Goal: Task Accomplishment & Management: Use online tool/utility

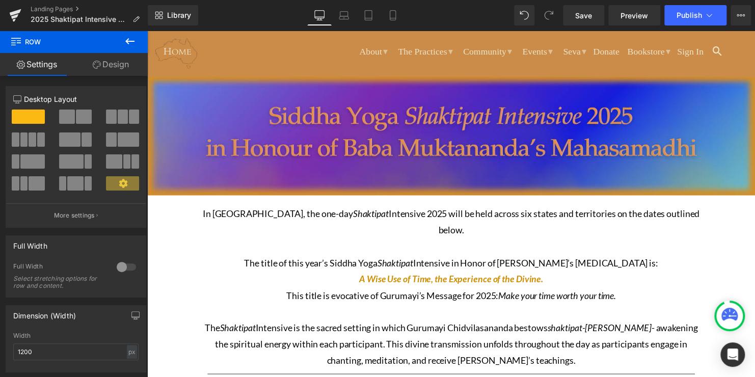
scroll to position [118, 0]
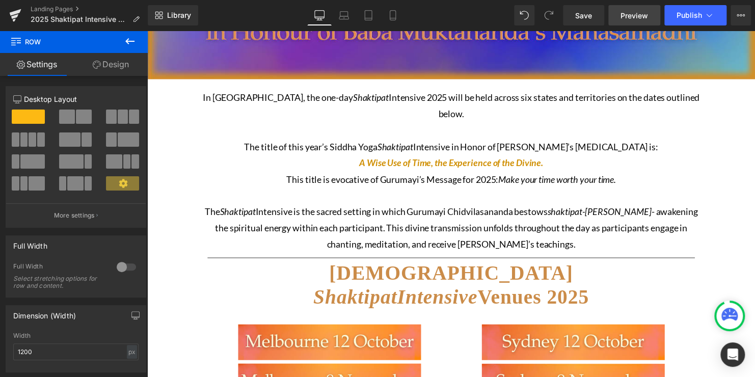
click at [628, 16] on span "Preview" at bounding box center [633, 15] width 27 height 11
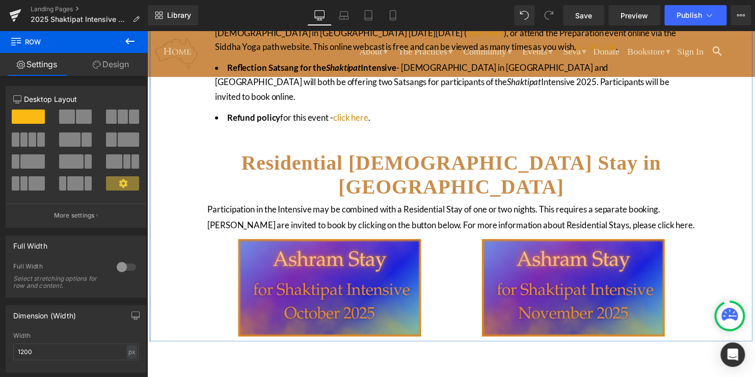
scroll to position [851, 0]
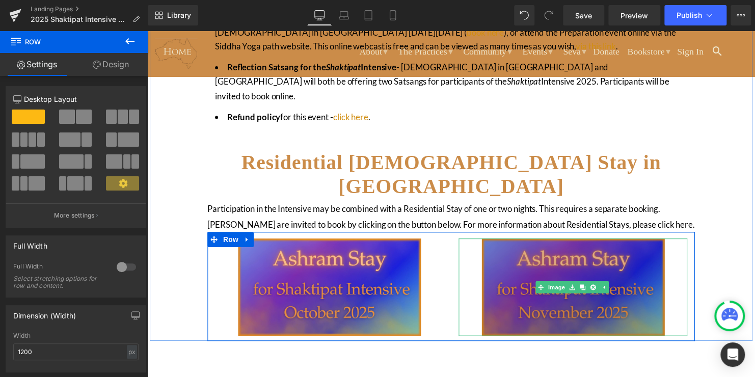
click at [581, 241] on img at bounding box center [578, 290] width 185 height 98
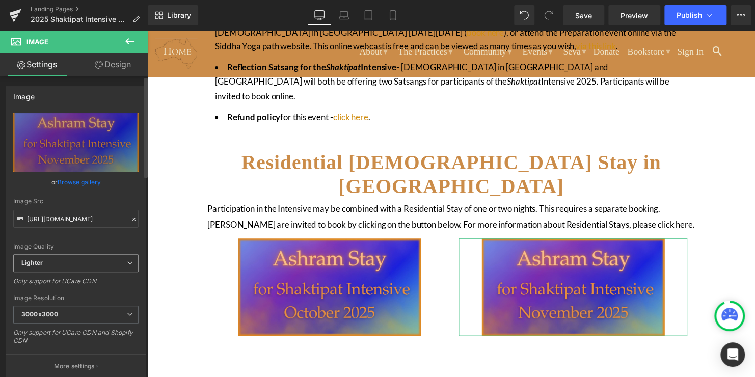
scroll to position [57, 0]
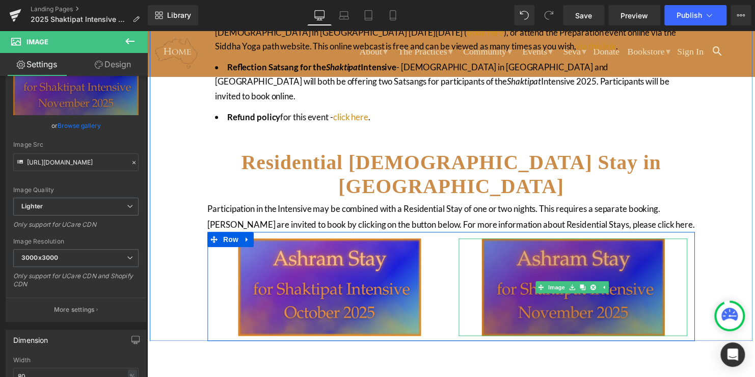
click at [530, 241] on img at bounding box center [578, 290] width 185 height 98
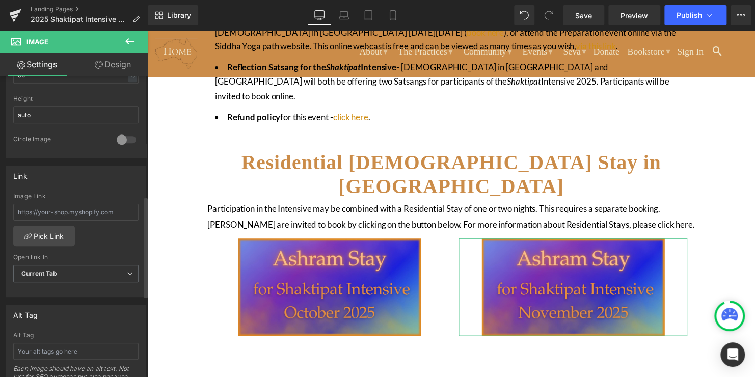
scroll to position [358, 0]
click at [43, 232] on link "Pick Link" at bounding box center [44, 235] width 62 height 20
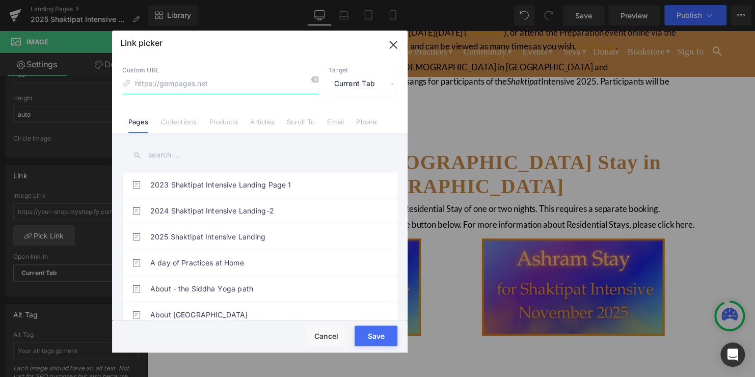
paste input "[URL][DOMAIN_NAME]"
type input "[URL][DOMAIN_NAME]"
click at [379, 344] on button "Save" at bounding box center [375, 335] width 43 height 20
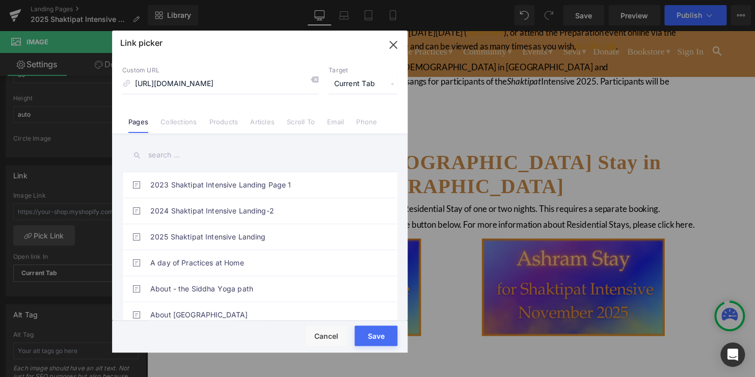
type input "[URL][DOMAIN_NAME]"
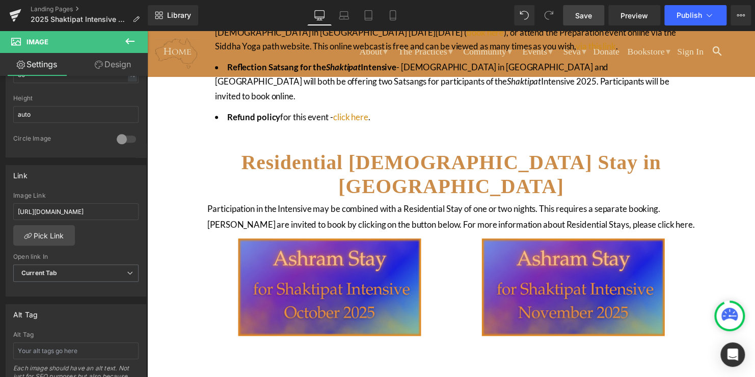
click at [578, 17] on span "Save" at bounding box center [583, 15] width 17 height 11
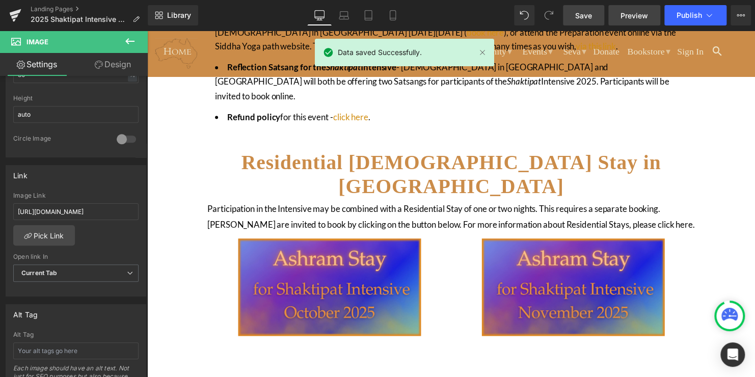
click at [631, 11] on span "Preview" at bounding box center [633, 15] width 27 height 11
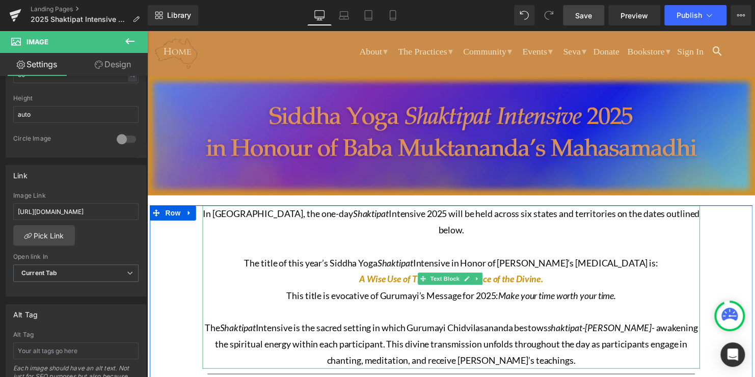
click at [310, 291] on p "This title is evocative of Gurumayi’s Message for 2025: Make your time worth yo…" at bounding box center [455, 307] width 504 height 33
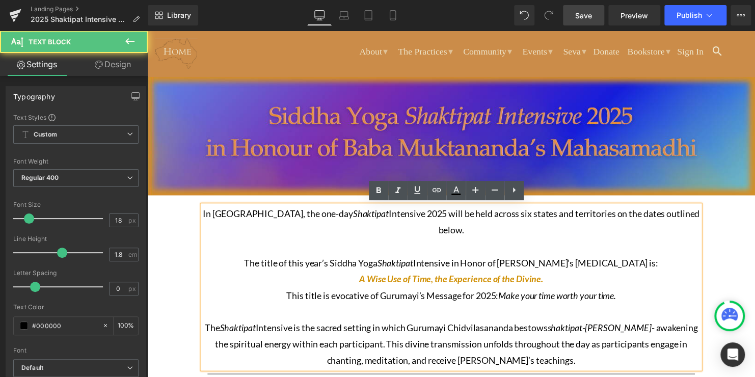
scroll to position [81, 0]
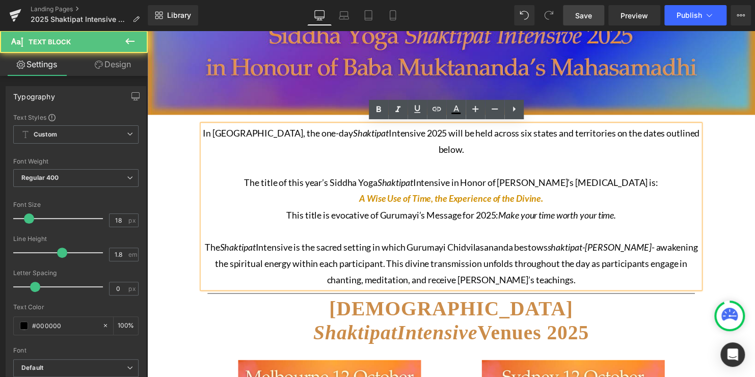
click at [568, 269] on p "The [DEMOGRAPHIC_DATA] Intensive is the sacred setting in which Gurumayi Chidvi…" at bounding box center [455, 266] width 504 height 49
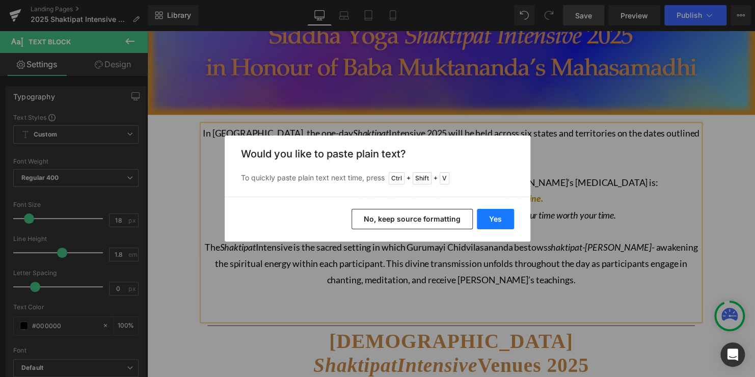
click at [493, 219] on button "Yes" at bounding box center [495, 219] width 37 height 20
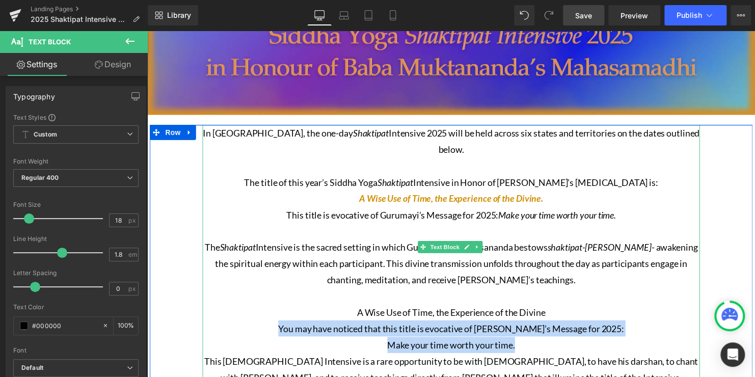
drag, startPoint x: 289, startPoint y: 315, endPoint x: 615, endPoint y: 324, distance: 325.5
click at [615, 324] on div "In [GEOGRAPHIC_DATA], the one-day Shaktipat Intensive 2025 will be held across …" at bounding box center [455, 258] width 504 height 264
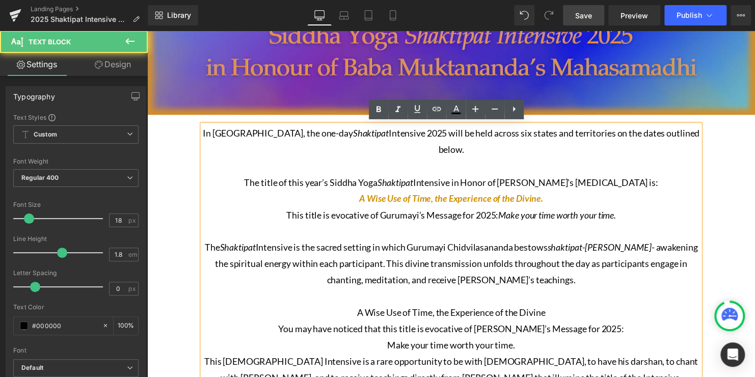
click at [299, 209] on p "This title is evocative of Gurumayi’s Message for 2025: Make your time worth yo…" at bounding box center [455, 225] width 504 height 33
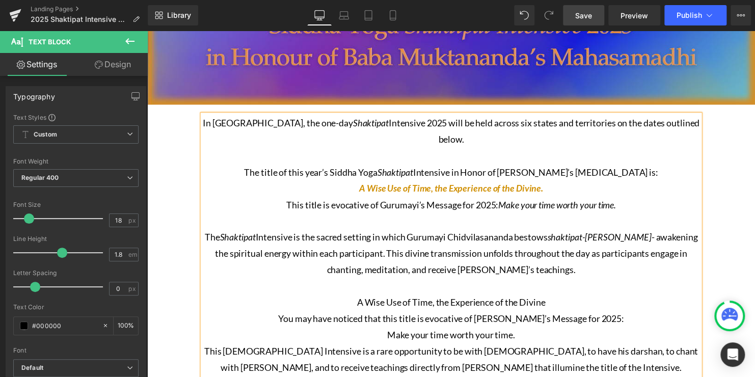
scroll to position [92, 0]
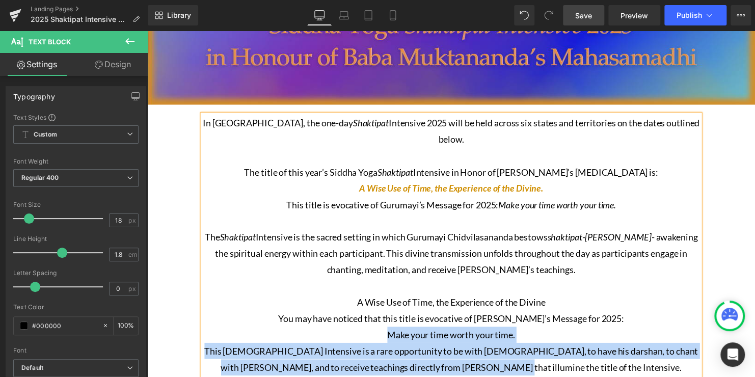
drag, startPoint x: 577, startPoint y: 358, endPoint x: 235, endPoint y: 325, distance: 344.3
click at [235, 325] on div "In [GEOGRAPHIC_DATA], the one-day Shaktipat Intensive 2025 will be held across …" at bounding box center [455, 248] width 504 height 264
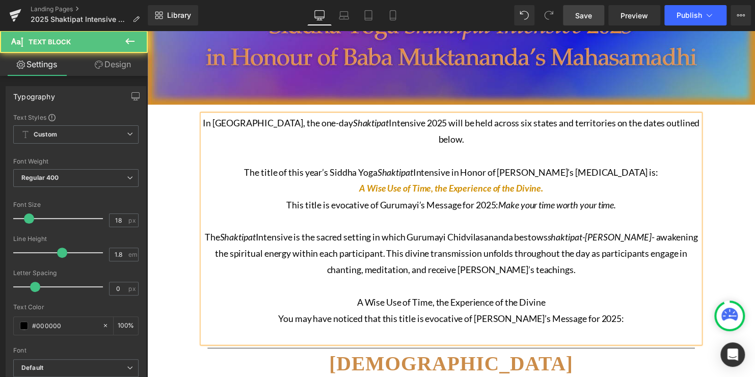
click at [282, 208] on p "This title is evocative of Gurumayi’s Message for 2025: Make your time worth yo…" at bounding box center [455, 215] width 504 height 33
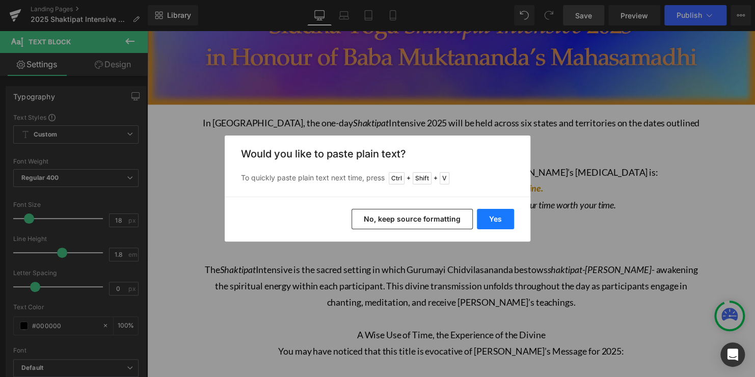
click at [485, 214] on button "Yes" at bounding box center [495, 219] width 37 height 20
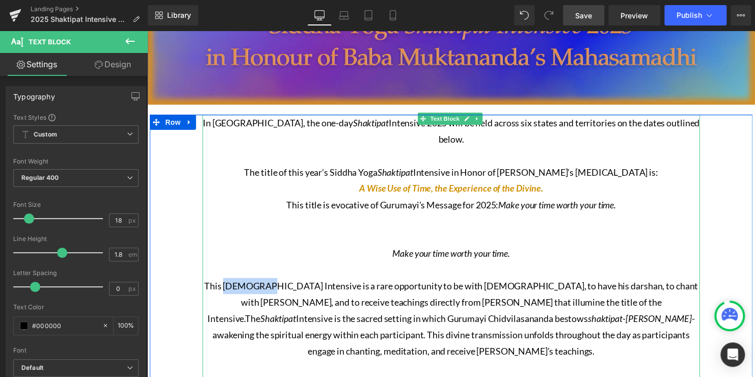
drag, startPoint x: 257, startPoint y: 271, endPoint x: 220, endPoint y: 268, distance: 36.8
click at [220, 282] on p "This Shaktipat Intensive is a rare opportunity to be with [DEMOGRAPHIC_DATA], t…" at bounding box center [455, 323] width 504 height 82
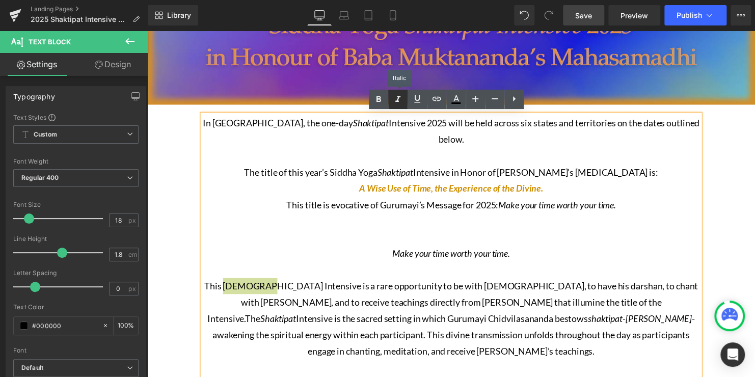
click at [395, 94] on icon at bounding box center [398, 99] width 12 height 12
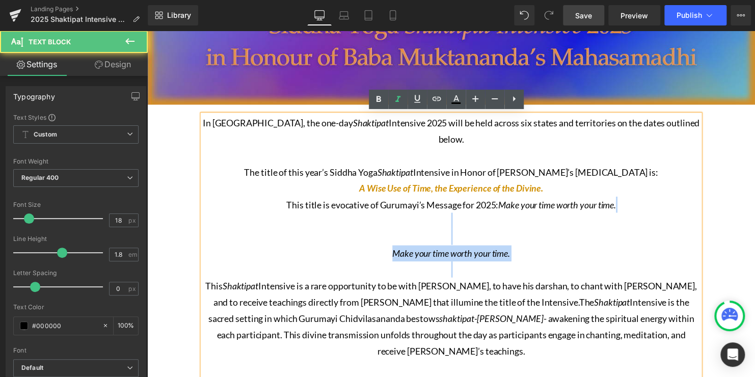
drag, startPoint x: 373, startPoint y: 208, endPoint x: 505, endPoint y: 249, distance: 138.5
click at [505, 249] on div "In [GEOGRAPHIC_DATA], the one-day Shaktipat Intensive 2025 will be held across …" at bounding box center [455, 273] width 504 height 314
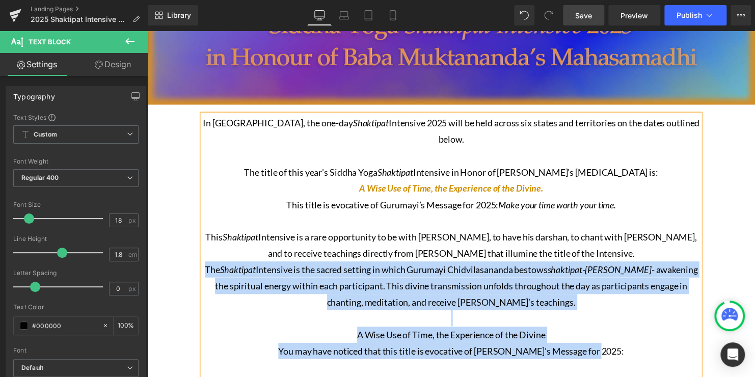
drag, startPoint x: 209, startPoint y: 257, endPoint x: 650, endPoint y: 344, distance: 448.9
click at [650, 344] on div "In [GEOGRAPHIC_DATA], the one-day Shaktipat Intensive 2025 will be held across …" at bounding box center [455, 248] width 504 height 264
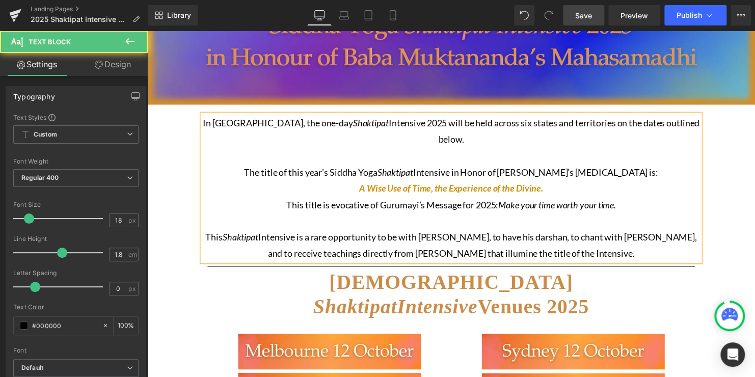
click at [305, 123] on span "In [GEOGRAPHIC_DATA], the one-day" at bounding box center [280, 124] width 152 height 11
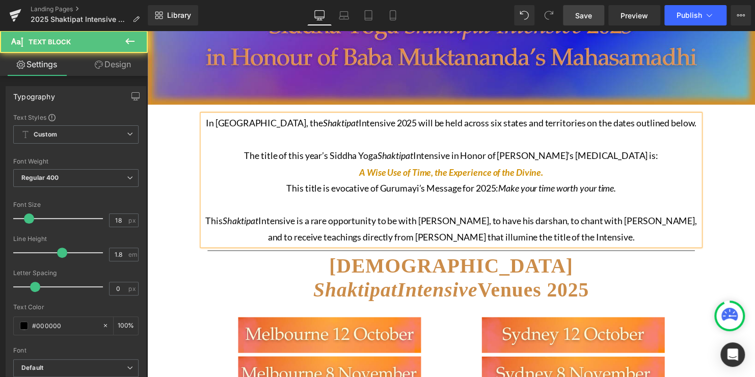
click at [489, 157] on p "The title of this year’s Siddha Yoga Shaktipat Intensive in Honor of [PERSON_NA…" at bounding box center [455, 165] width 504 height 33
click at [595, 244] on p "This [DEMOGRAPHIC_DATA] Intensive is a rare opportunity to be with [DEMOGRAPHIC…" at bounding box center [455, 231] width 504 height 33
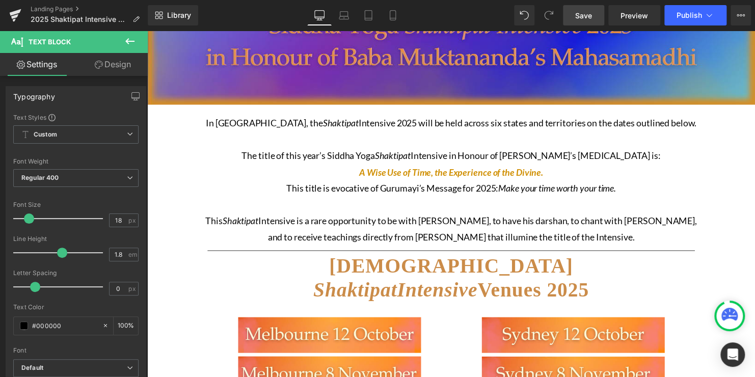
click at [584, 16] on span "Save" at bounding box center [583, 15] width 17 height 11
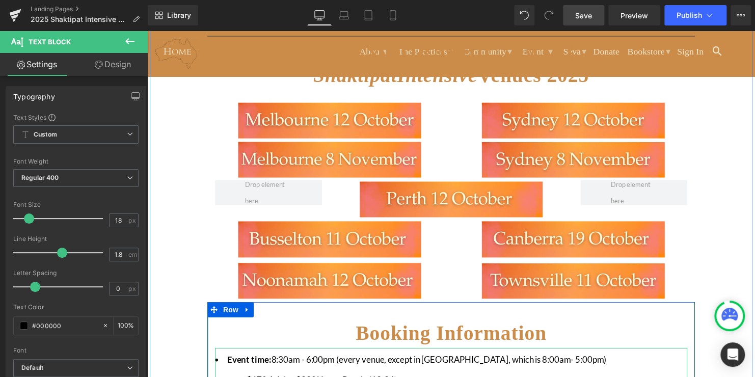
scroll to position [307, 0]
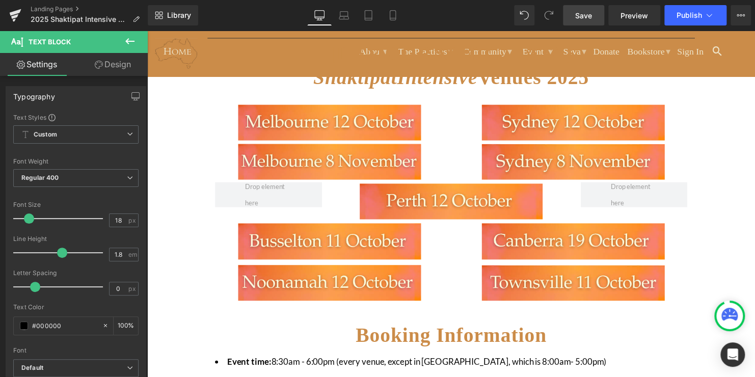
click at [579, 15] on span "Save" at bounding box center [583, 15] width 17 height 11
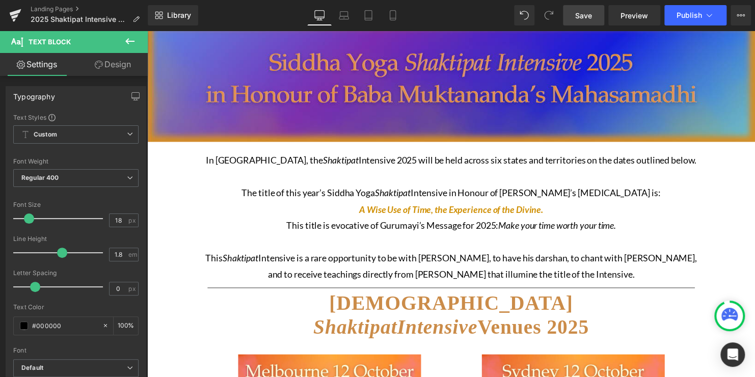
scroll to position [40, 0]
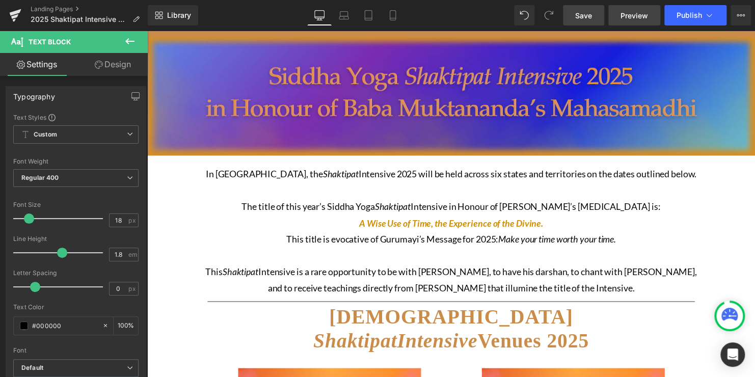
click at [632, 18] on span "Preview" at bounding box center [633, 15] width 27 height 11
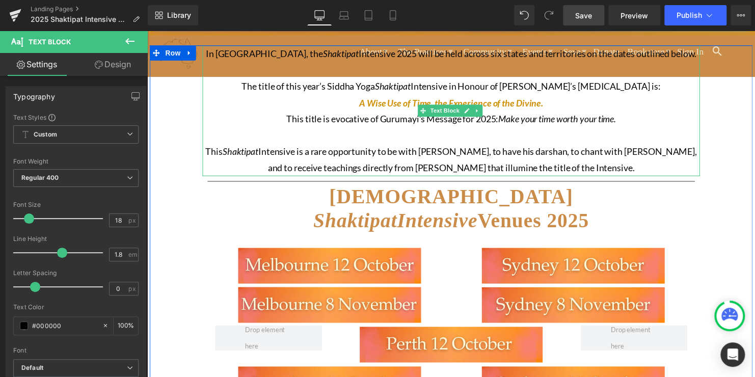
scroll to position [163, 0]
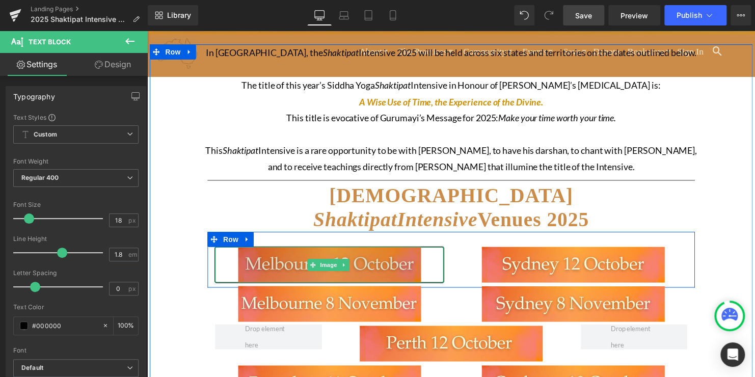
click at [382, 275] on img at bounding box center [331, 268] width 185 height 36
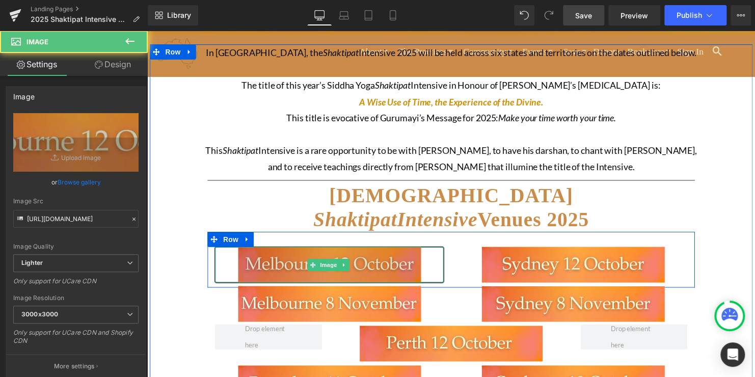
click at [384, 266] on img at bounding box center [331, 268] width 185 height 36
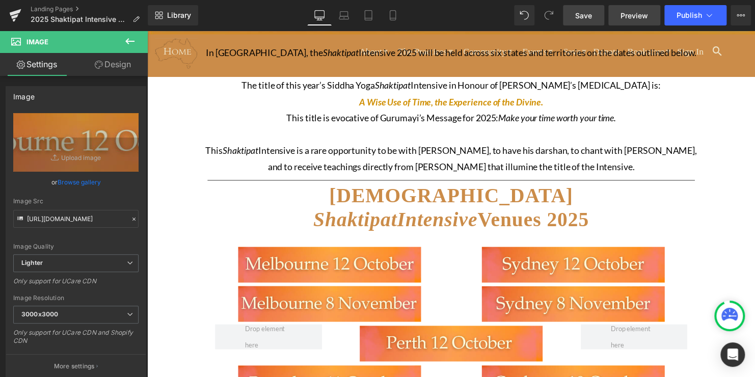
click at [636, 12] on span "Preview" at bounding box center [633, 15] width 27 height 11
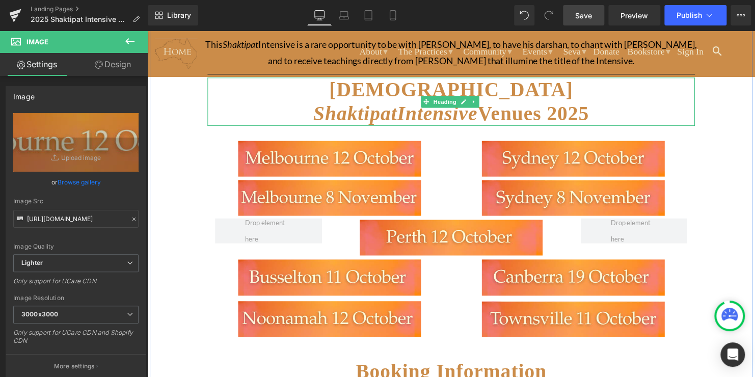
scroll to position [271, 0]
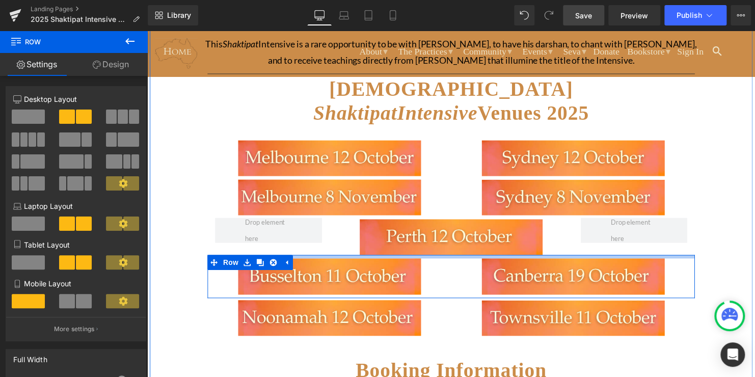
click at [544, 258] on div at bounding box center [455, 260] width 494 height 4
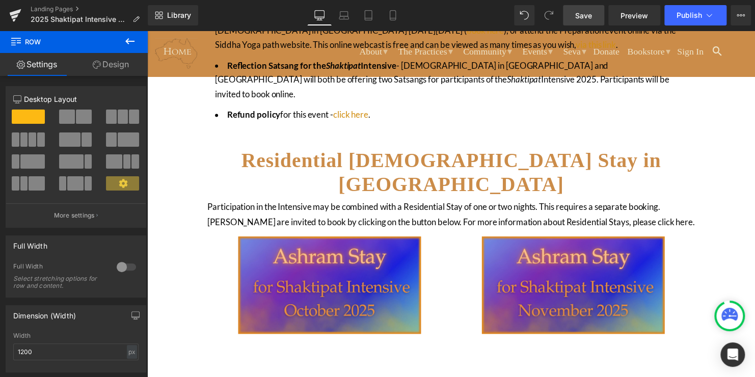
scroll to position [819, 0]
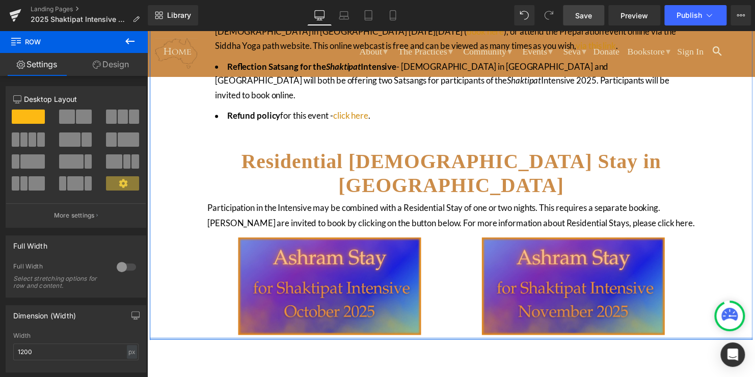
click at [212, 268] on div "Image Image Row" at bounding box center [455, 289] width 494 height 110
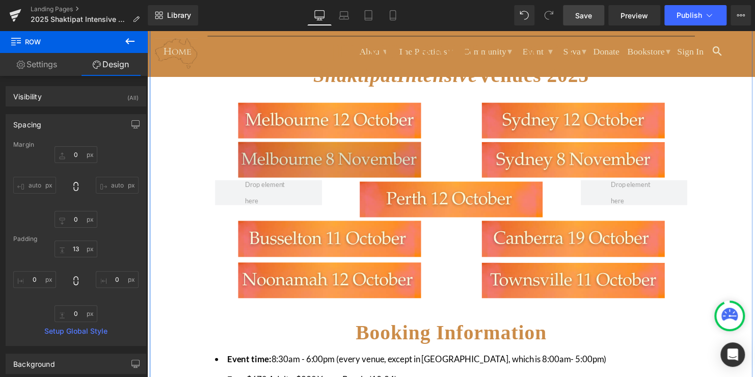
scroll to position [309, 0]
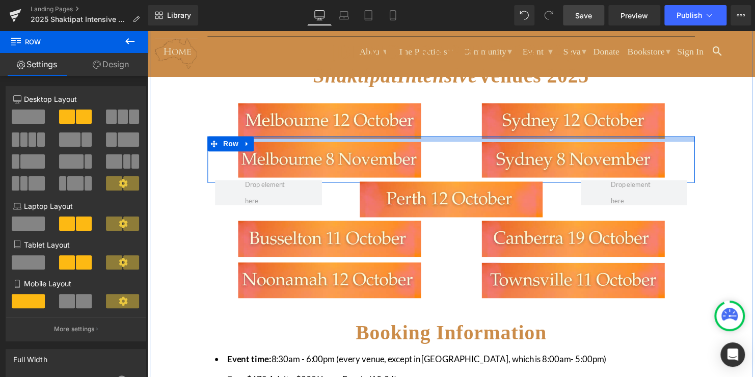
click at [433, 141] on div at bounding box center [455, 141] width 494 height 6
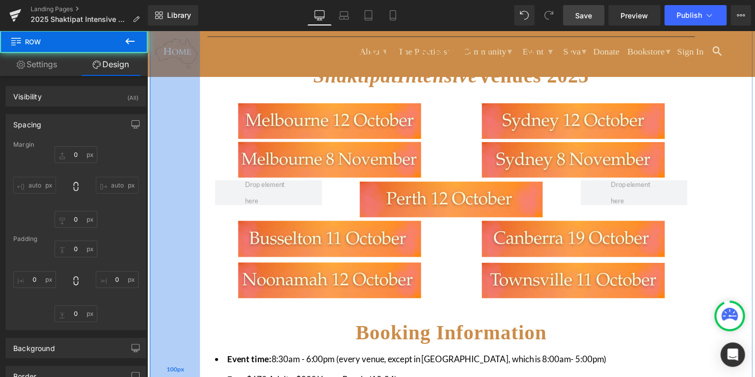
click at [170, 232] on div "100px" at bounding box center [175, 373] width 51 height 949
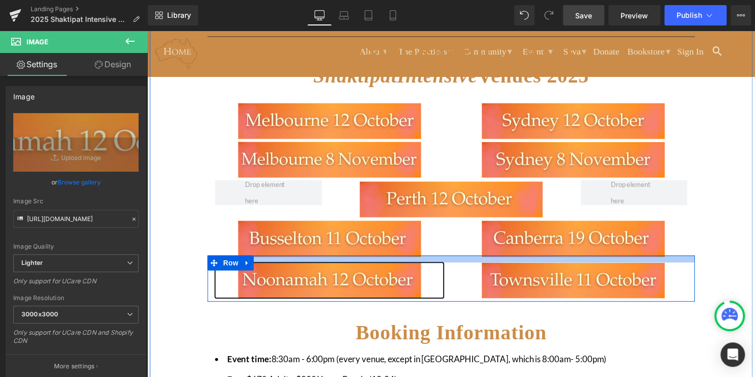
drag, startPoint x: 271, startPoint y: 271, endPoint x: 444, endPoint y: 261, distance: 173.4
click at [444, 261] on div "Image Image Row" at bounding box center [455, 282] width 494 height 47
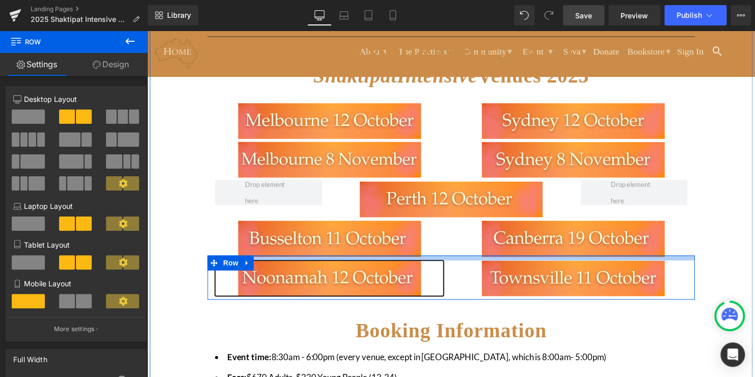
click at [444, 259] on div at bounding box center [455, 261] width 494 height 5
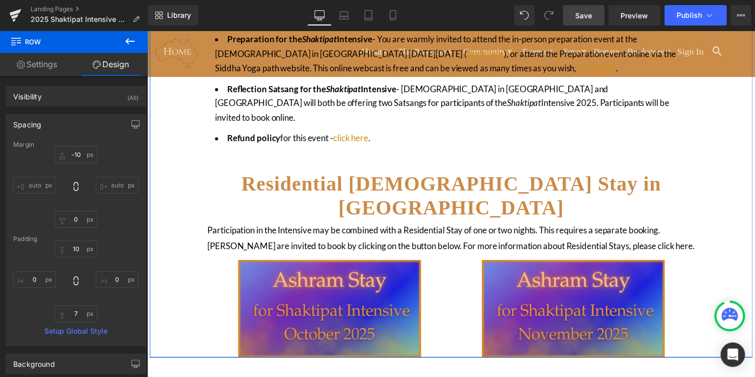
scroll to position [793, 0]
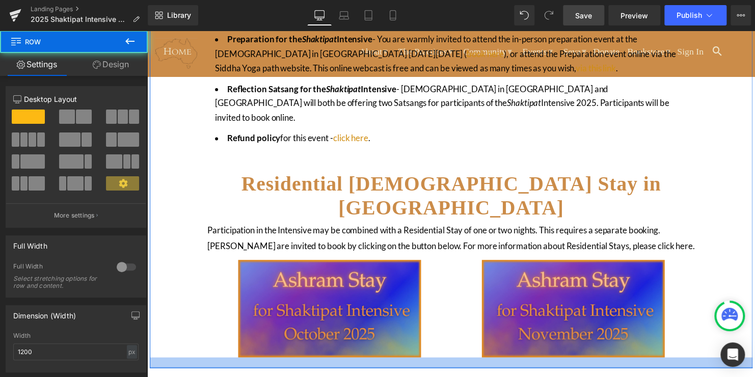
drag, startPoint x: 446, startPoint y: 287, endPoint x: 442, endPoint y: 291, distance: 5.4
click at [442, 362] on div at bounding box center [455, 367] width 611 height 11
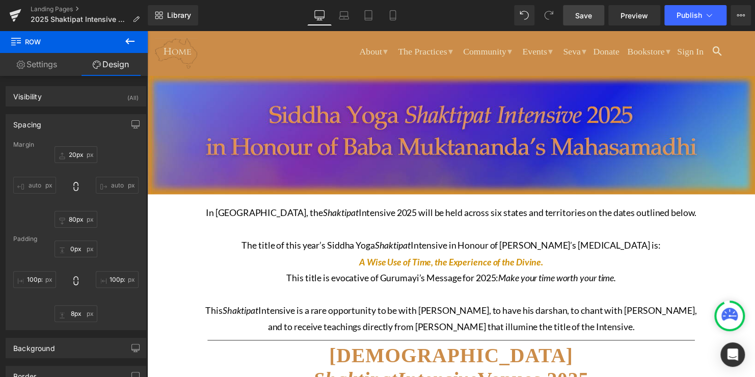
scroll to position [0, 0]
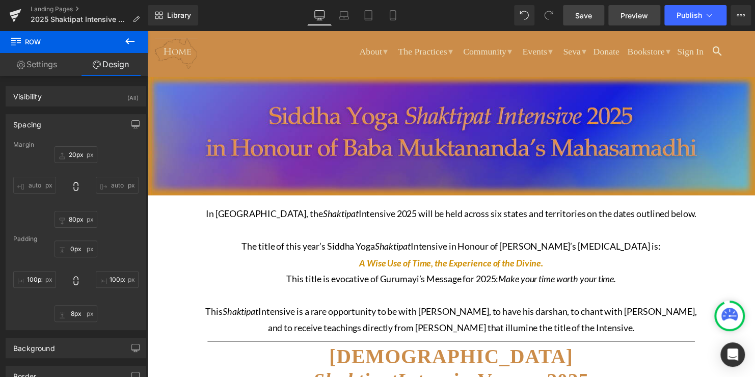
click at [630, 17] on span "Preview" at bounding box center [633, 15] width 27 height 11
click at [589, 18] on span "Save" at bounding box center [583, 15] width 17 height 11
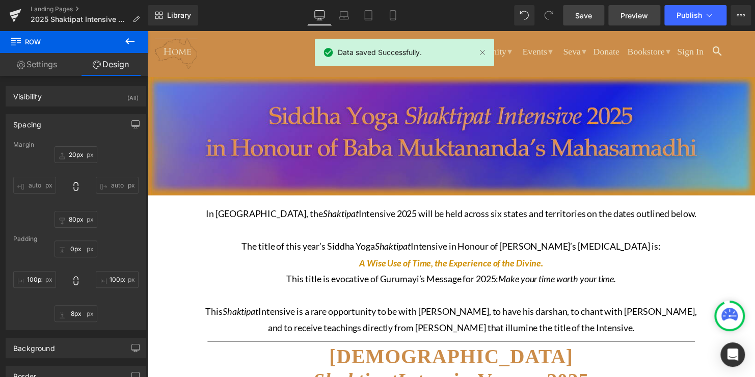
click at [624, 21] on link "Preview" at bounding box center [634, 15] width 52 height 20
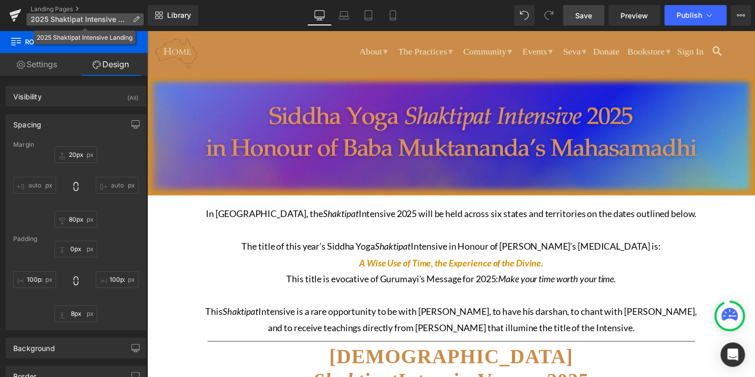
click at [140, 21] on p "2025 Shaktipat Intensive Landing" at bounding box center [84, 19] width 117 height 12
click at [137, 19] on icon at bounding box center [135, 19] width 7 height 7
click at [86, 17] on span "2025 Shaktipat Intensive Landing" at bounding box center [80, 19] width 98 height 8
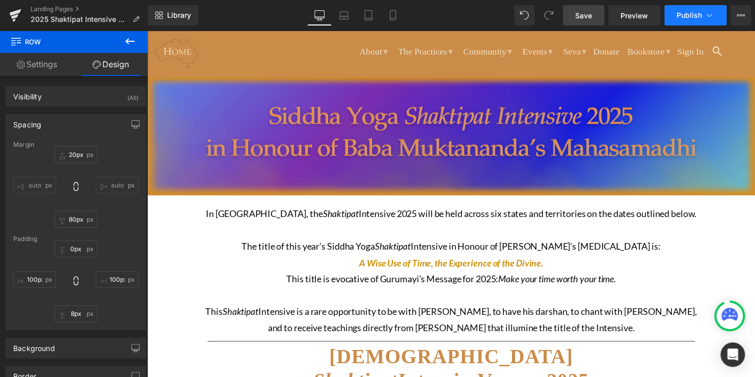
click at [682, 13] on span "Publish" at bounding box center [688, 15] width 25 height 8
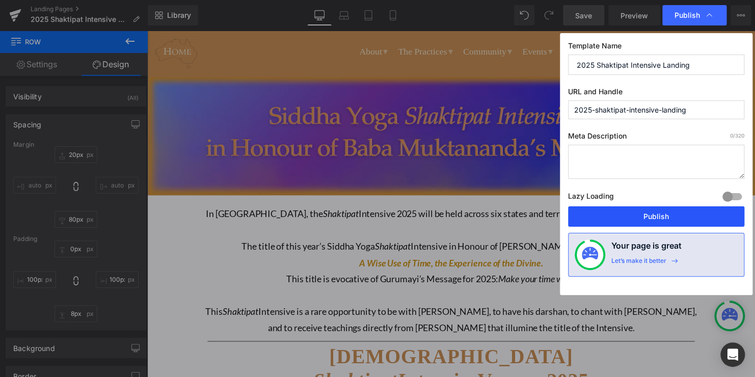
click at [632, 211] on button "Publish" at bounding box center [656, 216] width 176 height 20
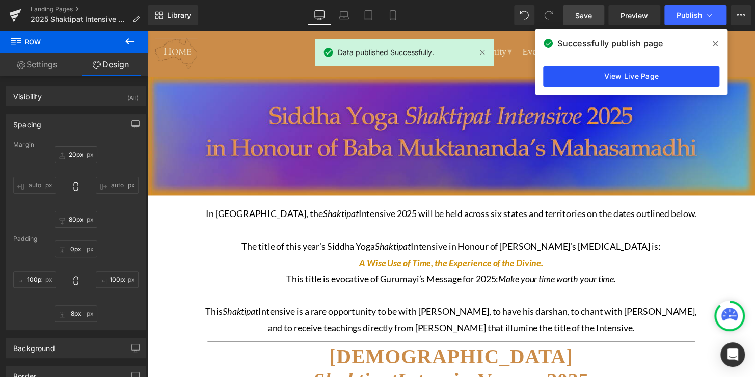
click at [616, 79] on link "View Live Page" at bounding box center [631, 76] width 176 height 20
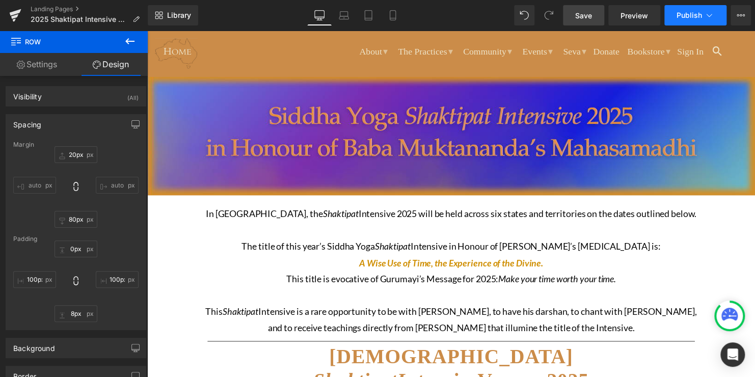
click at [711, 14] on icon at bounding box center [709, 15] width 10 height 10
click at [682, 16] on span "Publish" at bounding box center [688, 15] width 25 height 8
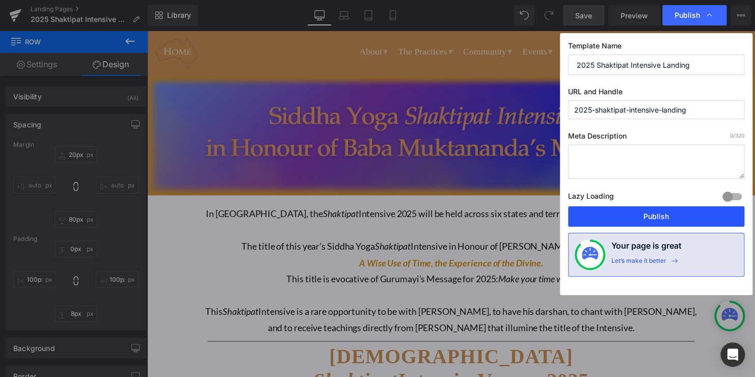
click at [677, 215] on button "Publish" at bounding box center [656, 216] width 176 height 20
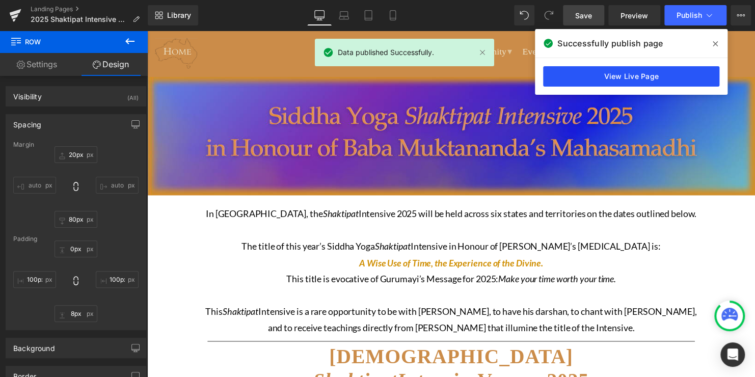
click at [660, 75] on link "View Live Page" at bounding box center [631, 76] width 176 height 20
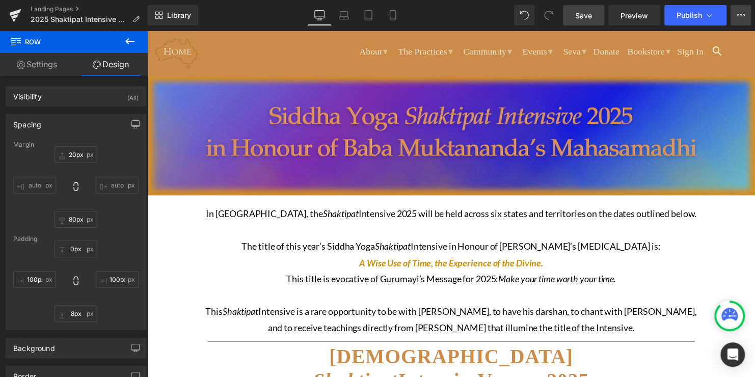
click at [739, 14] on icon at bounding box center [740, 15] width 8 height 8
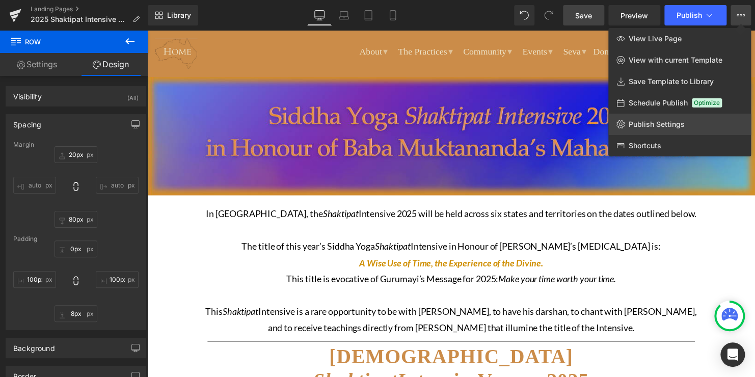
click at [679, 126] on span "Publish Settings" at bounding box center [656, 124] width 56 height 9
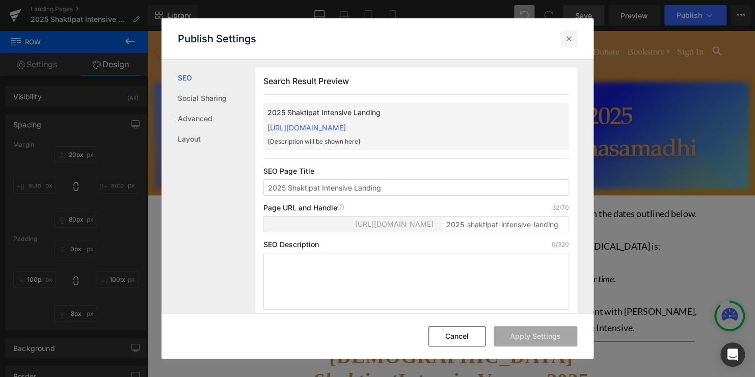
click at [568, 39] on icon at bounding box center [569, 39] width 10 height 10
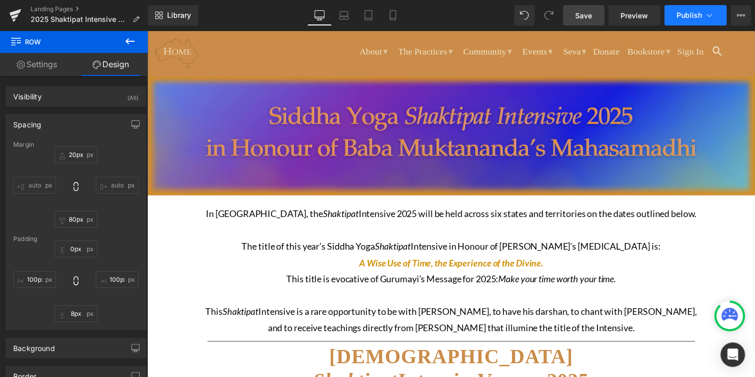
click at [714, 17] on button "Publish" at bounding box center [695, 15] width 62 height 20
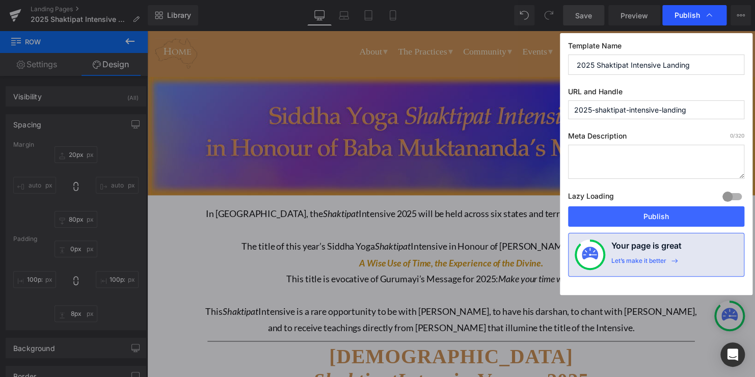
click at [709, 12] on icon at bounding box center [709, 15] width 10 height 10
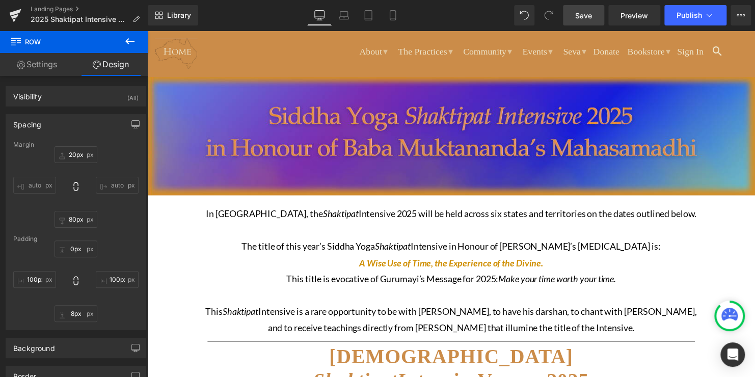
click at [709, 12] on icon at bounding box center [709, 15] width 10 height 10
click at [743, 17] on icon at bounding box center [740, 15] width 8 height 8
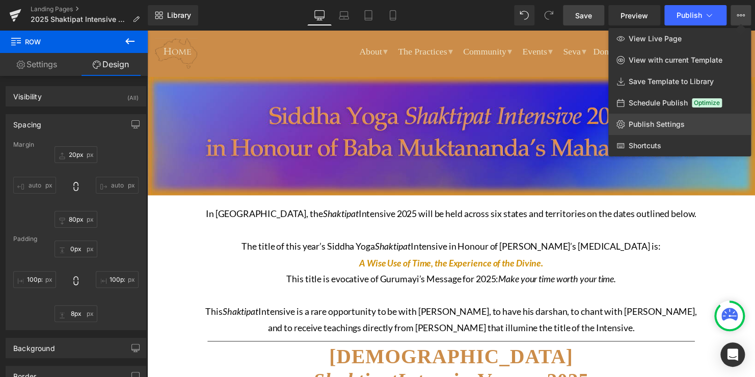
click at [658, 126] on span "Publish Settings" at bounding box center [656, 124] width 56 height 9
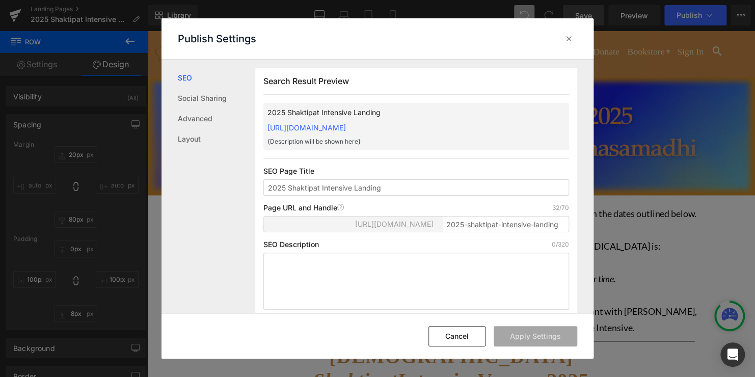
drag, startPoint x: 266, startPoint y: 126, endPoint x: 559, endPoint y: 127, distance: 292.8
click at [559, 127] on div "2025 Shaktipat Intensive Landing [URL][DOMAIN_NAME] {Description will be shown …" at bounding box center [415, 126] width 305 height 47
copy link "[URL][DOMAIN_NAME]"
click at [567, 44] on div at bounding box center [569, 39] width 16 height 16
